Goal: Check status

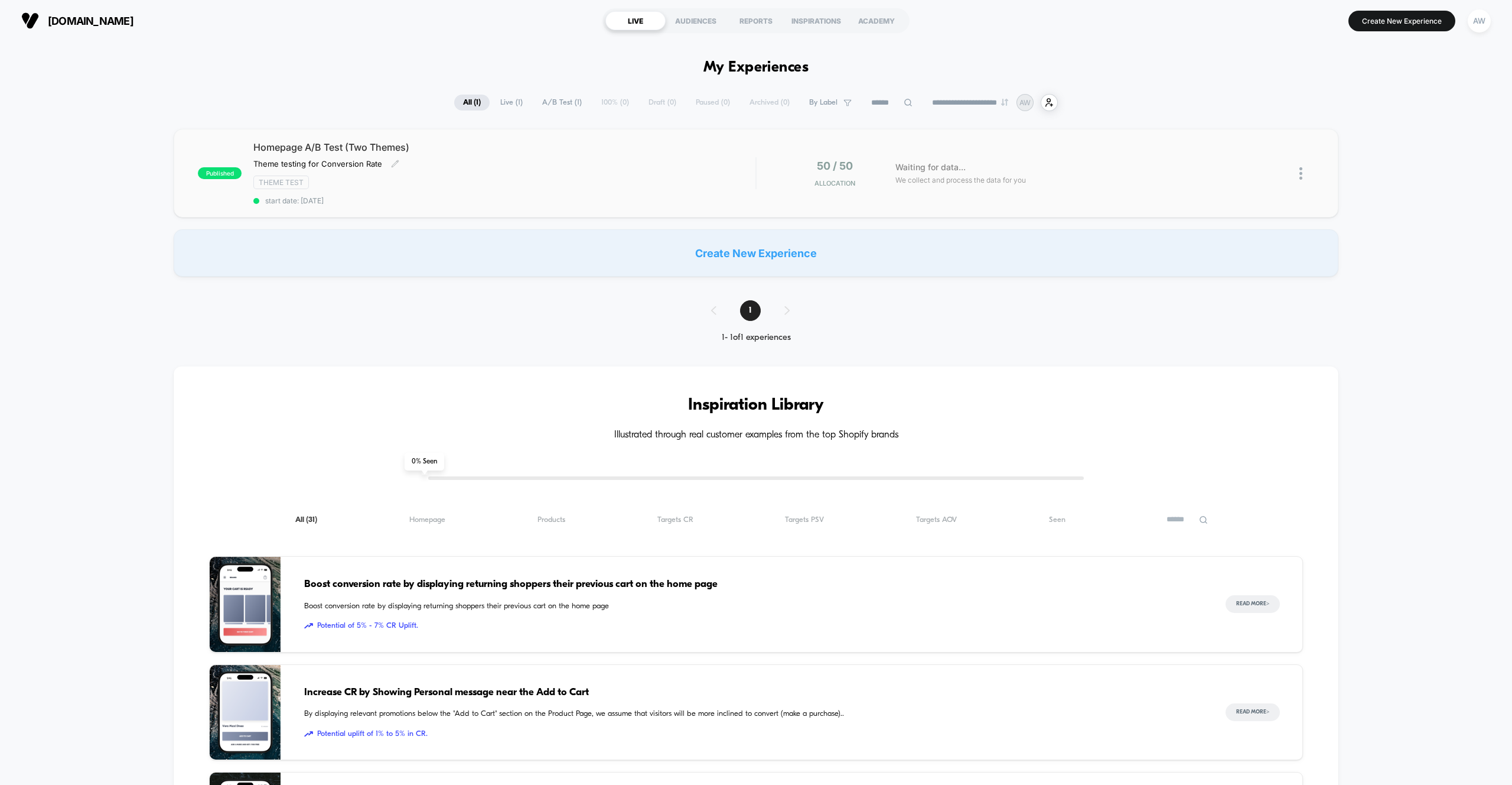
click at [423, 153] on div "Homepage A/B Test (Two Themes) Theme testing for Conversion Rate Click to edit …" at bounding box center [504, 173] width 502 height 63
